Goal: Find contact information: Find contact information

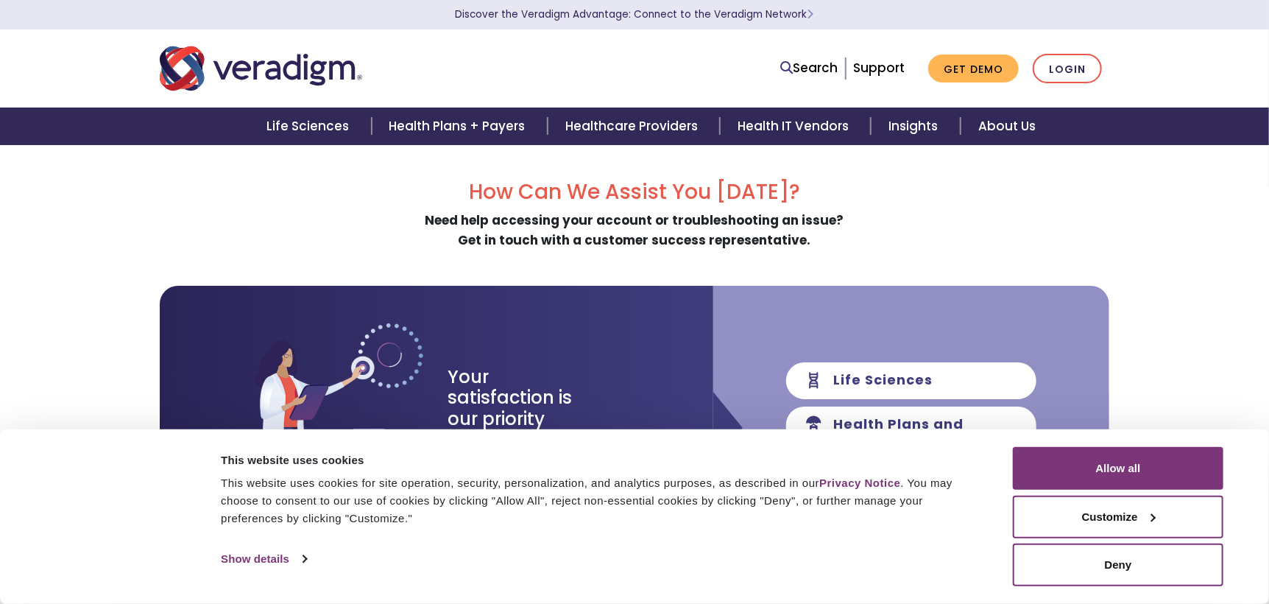
click at [278, 66] on img "Veradigm logo" at bounding box center [261, 68] width 202 height 49
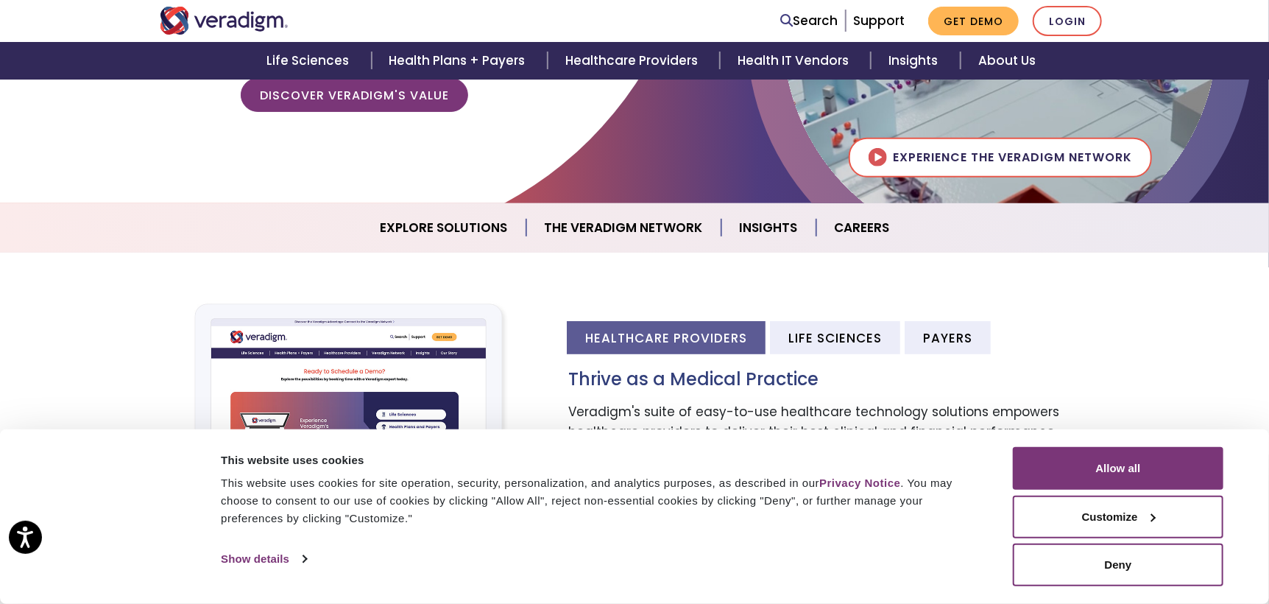
scroll to position [515, 0]
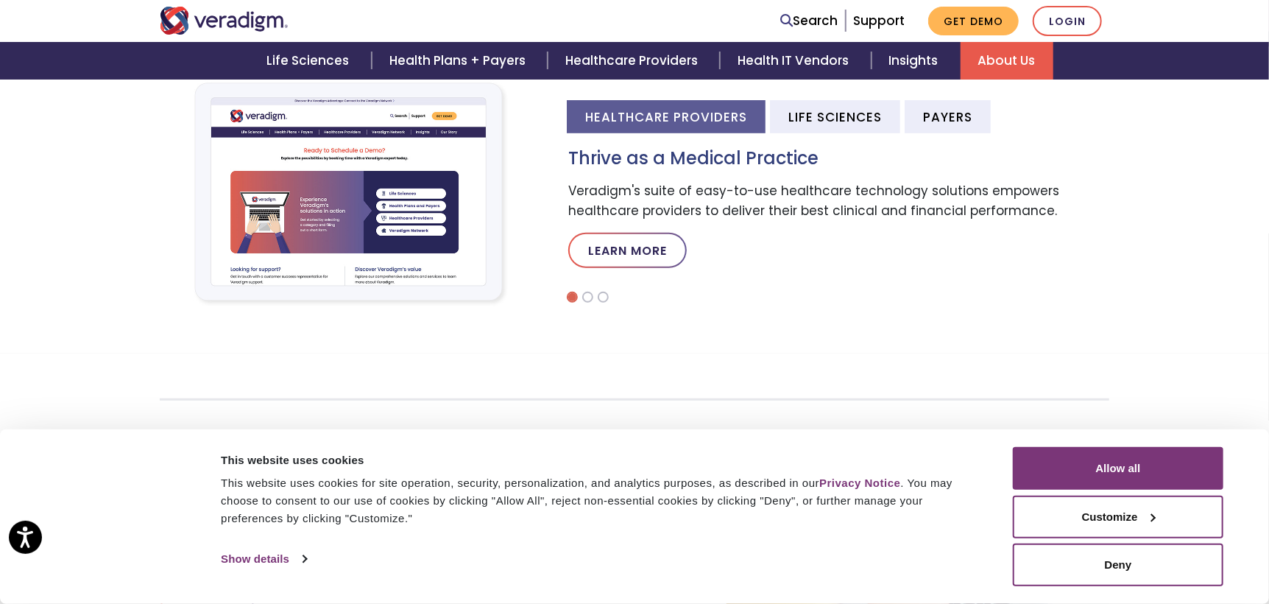
click at [1016, 59] on link "About Us" at bounding box center [1007, 61] width 93 height 38
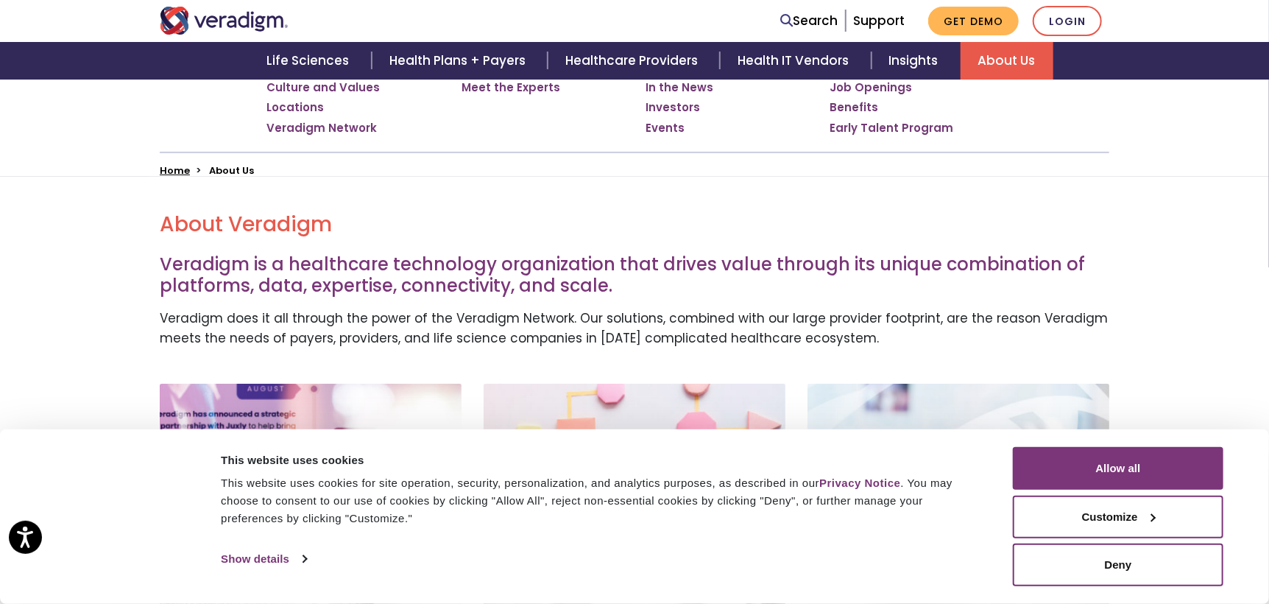
scroll to position [367, 0]
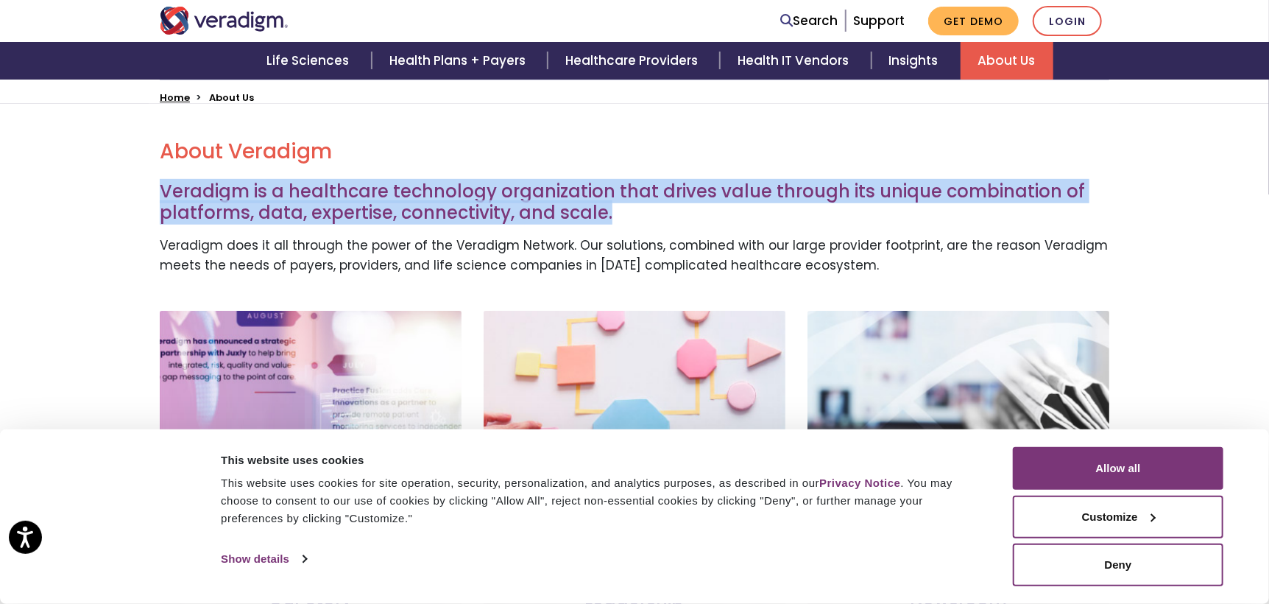
drag, startPoint x: 160, startPoint y: 186, endPoint x: 612, endPoint y: 214, distance: 452.8
click at [612, 214] on h3 "Veradigm is a healthcare technology organization that drives value through its …" at bounding box center [635, 202] width 950 height 43
copy h3 "Veradigm is a healthcare technology organization that drives value through its …"
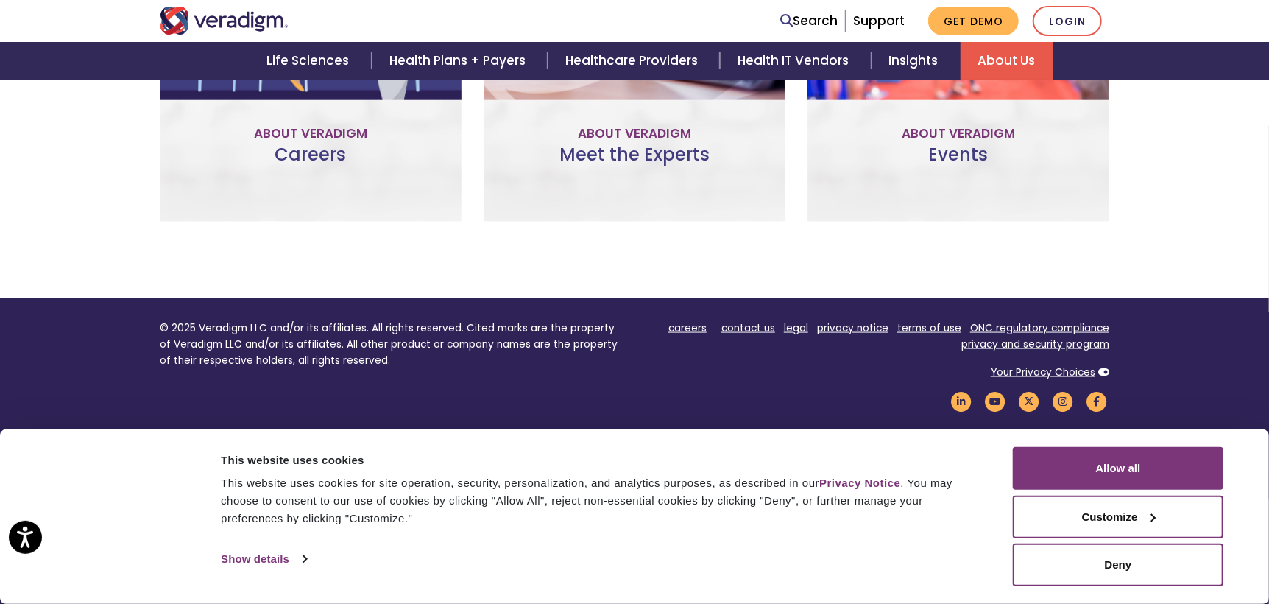
scroll to position [1194, 0]
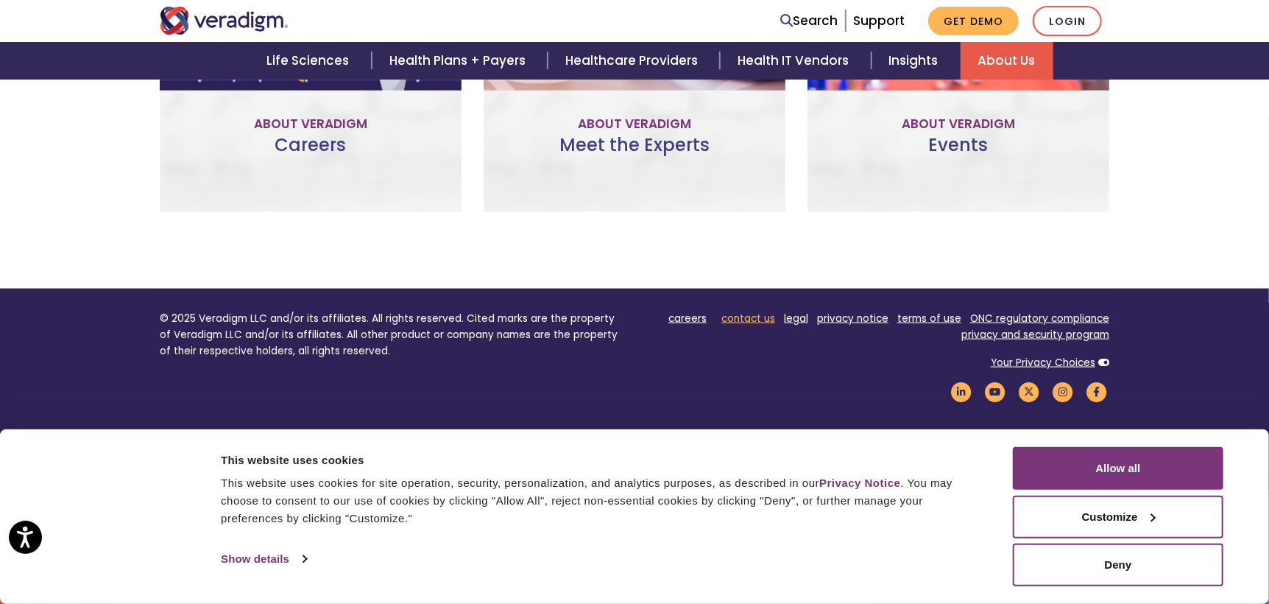
click at [746, 316] on link "contact us" at bounding box center [748, 318] width 54 height 14
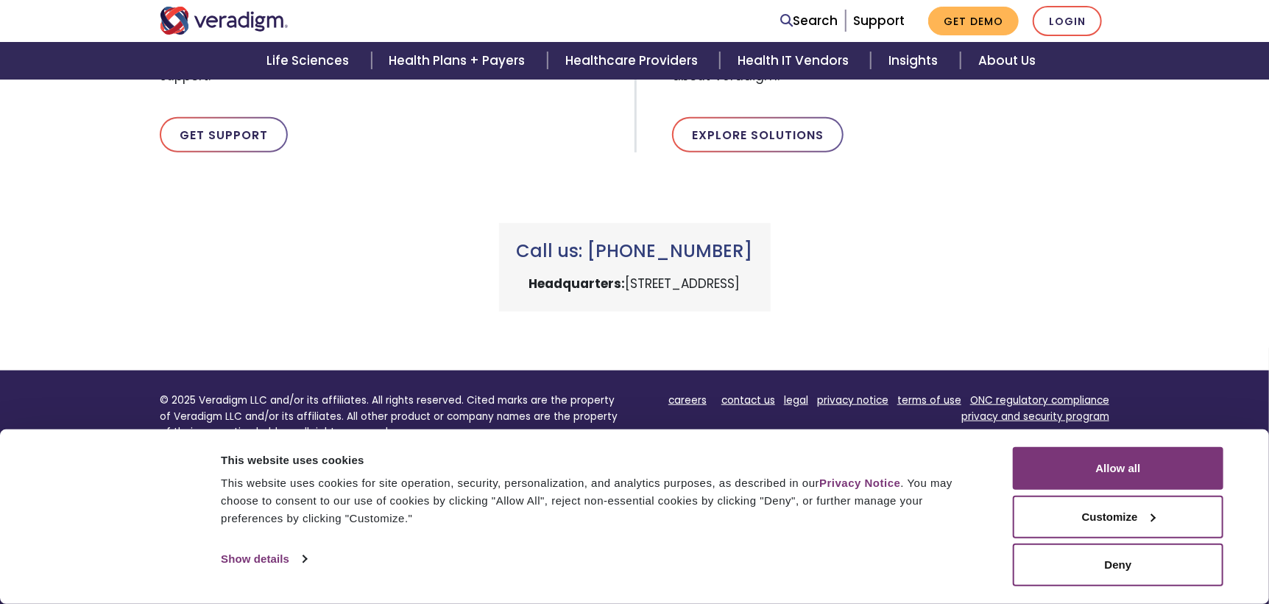
scroll to position [670, 0]
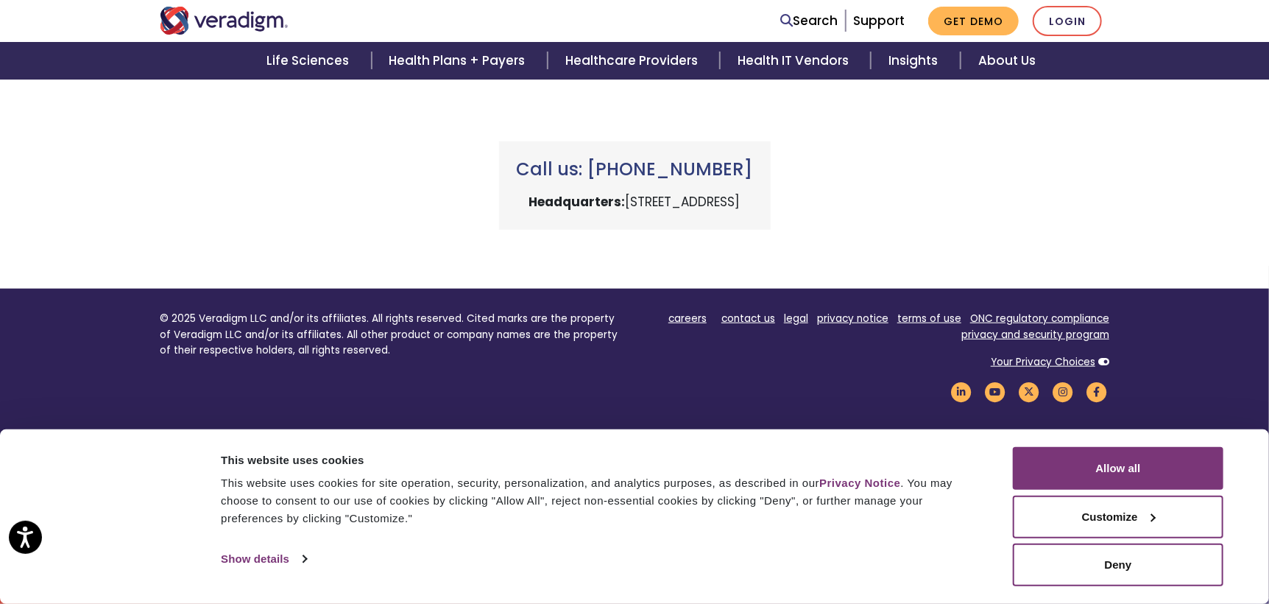
drag, startPoint x: 532, startPoint y: 200, endPoint x: 726, endPoint y: 204, distance: 193.6
click at [719, 201] on p "Headquarters: 222 W Merchandise Mart Plaza, Chicago, IL 60654" at bounding box center [635, 202] width 236 height 20
copy p "222 W Merchandise Mart Plaza"
drag, startPoint x: 752, startPoint y: 166, endPoint x: 612, endPoint y: 165, distance: 140.6
click at [612, 165] on h3 "Call us: +1 (800) 877-5678" at bounding box center [635, 169] width 236 height 21
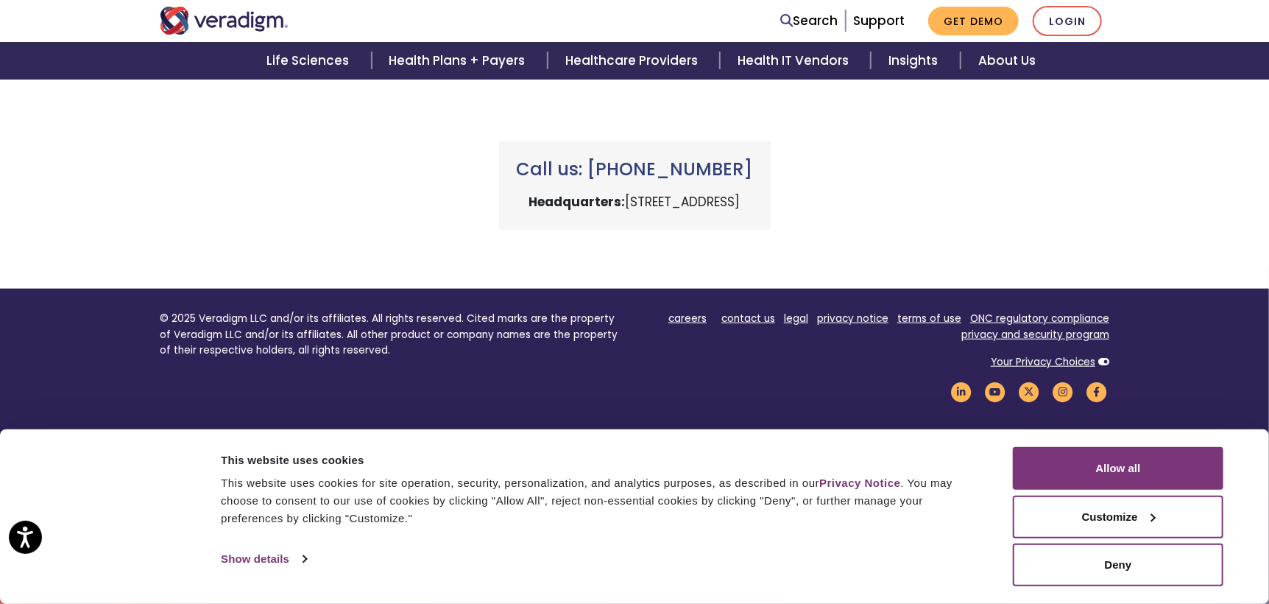
copy h3 "(800) 877-5678"
